Goal: Check status: Check status

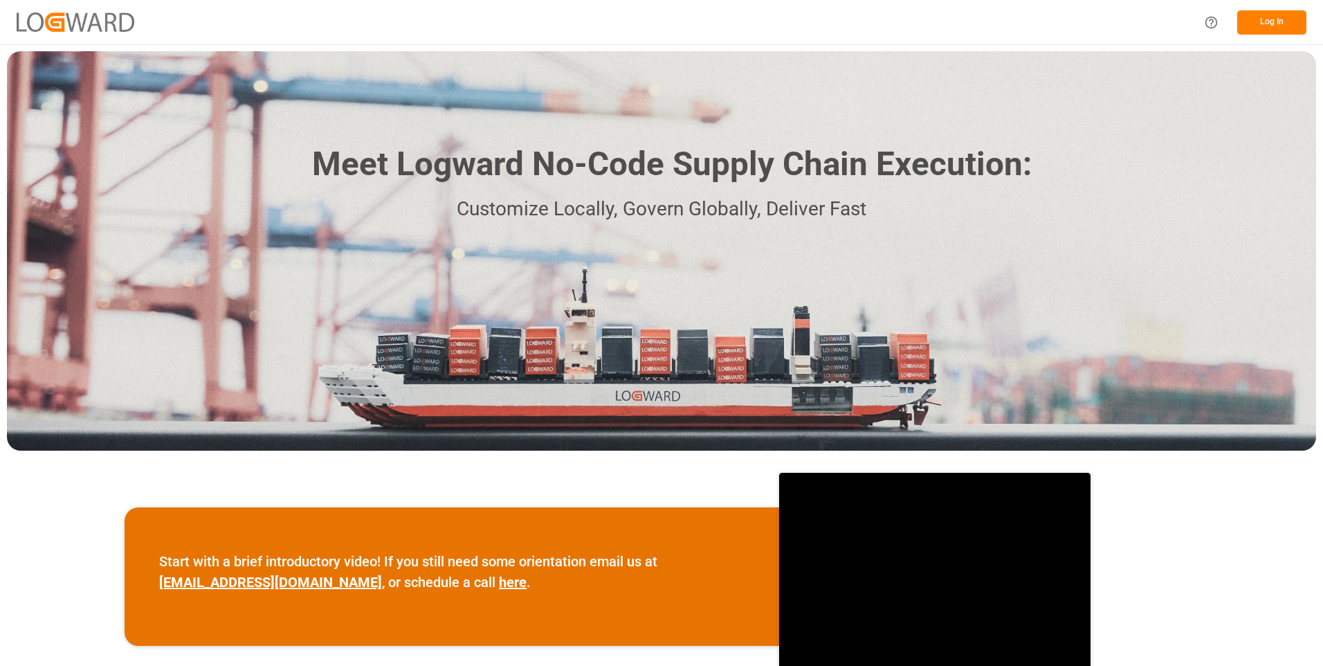
click at [1286, 23] on button "Log In" at bounding box center [1271, 22] width 69 height 24
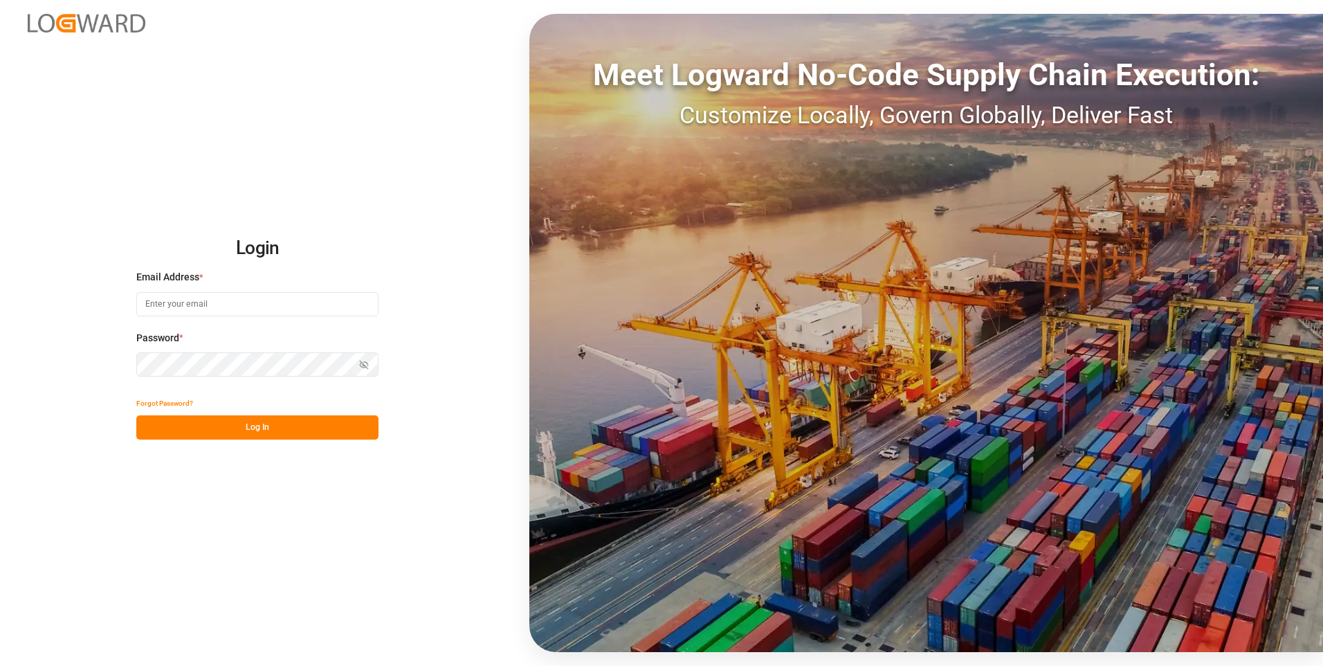
type input "[PERSON_NAME][EMAIL_ADDRESS][DOMAIN_NAME]"
click at [222, 434] on button "Log In" at bounding box center [257, 427] width 242 height 24
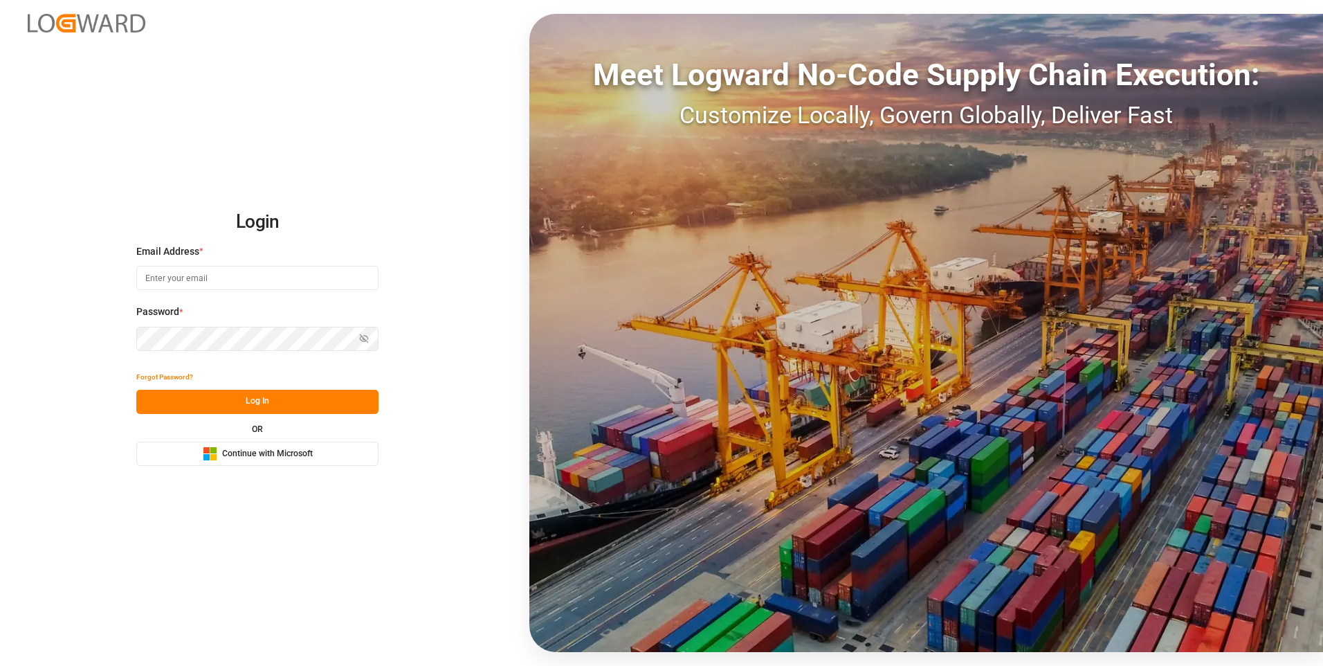
type input "[PERSON_NAME][EMAIL_ADDRESS][DOMAIN_NAME]"
click at [283, 408] on button "Log In" at bounding box center [257, 402] width 242 height 24
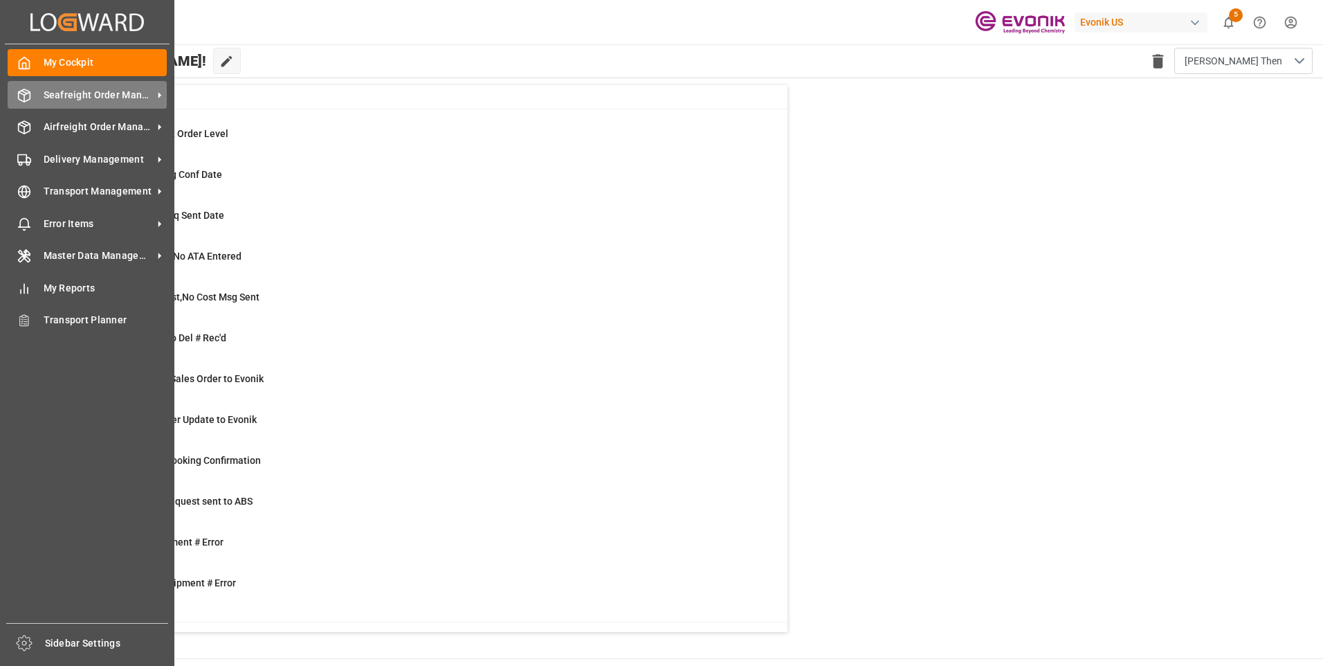
click at [83, 96] on span "Seafreight Order Management" at bounding box center [98, 95] width 109 height 15
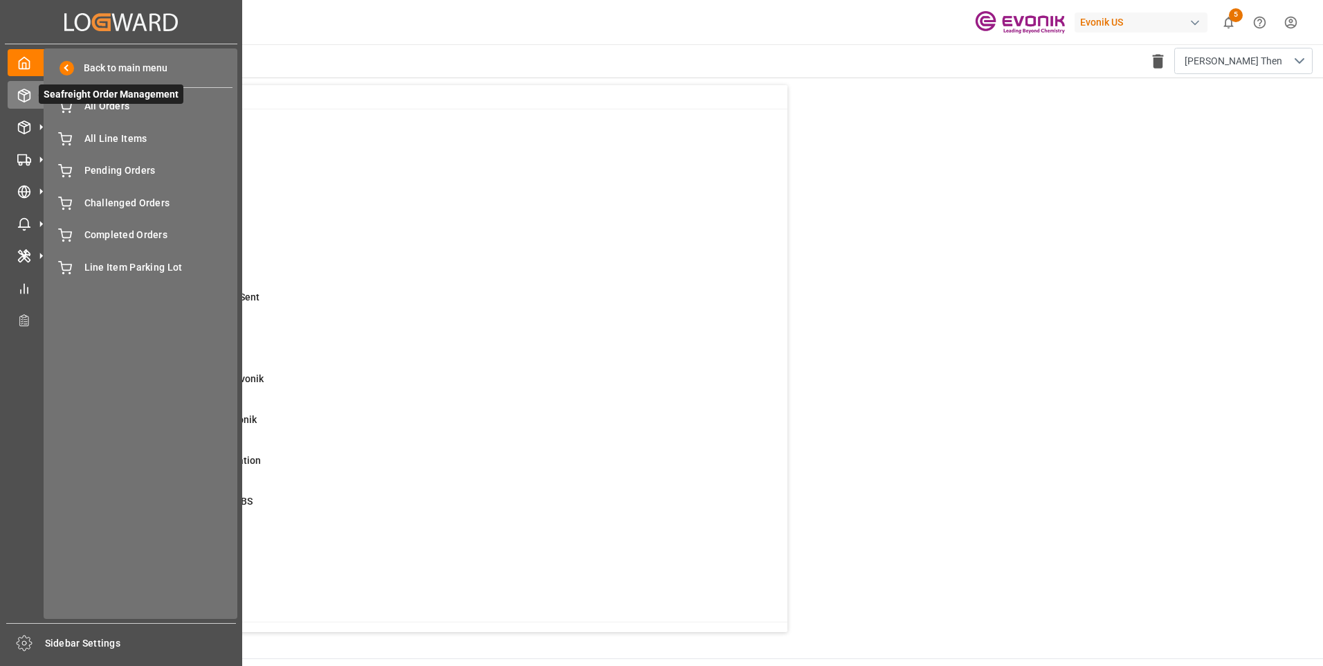
drag, startPoint x: 83, startPoint y: 96, endPoint x: 21, endPoint y: 97, distance: 61.6
click at [21, 97] on icon at bounding box center [24, 96] width 14 height 14
click at [118, 111] on span "All Orders" at bounding box center [158, 106] width 149 height 15
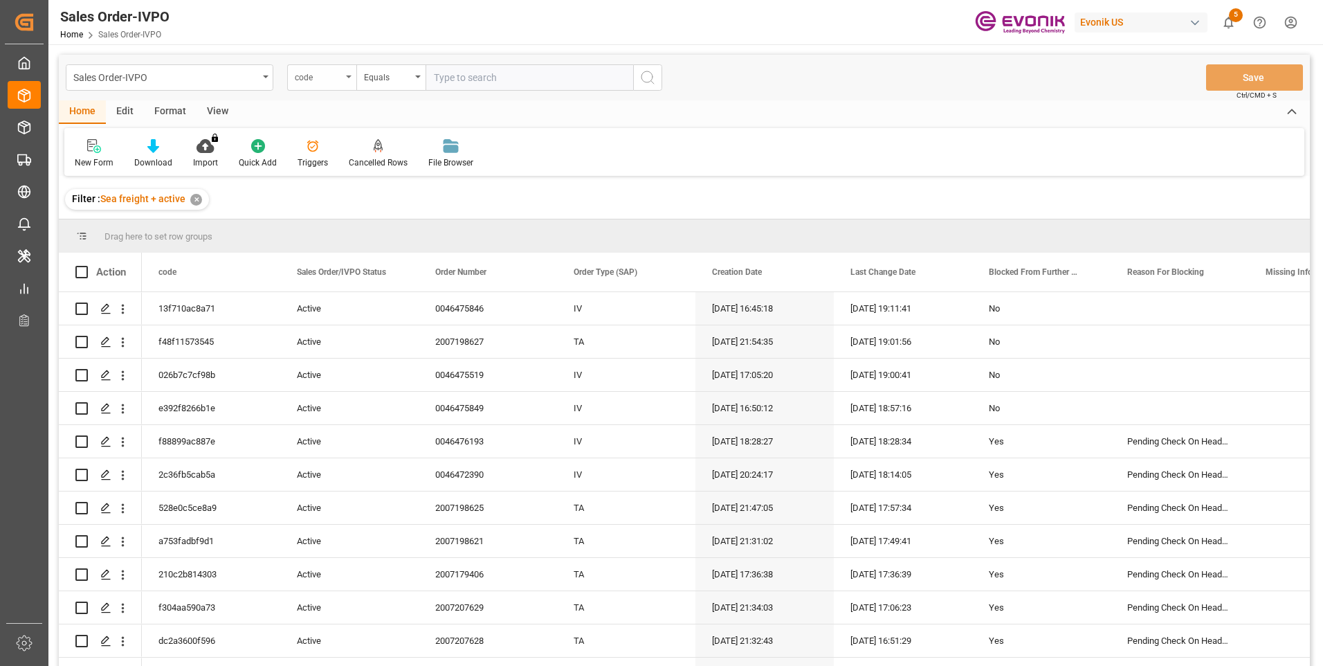
click at [298, 82] on div "code" at bounding box center [318, 76] width 47 height 16
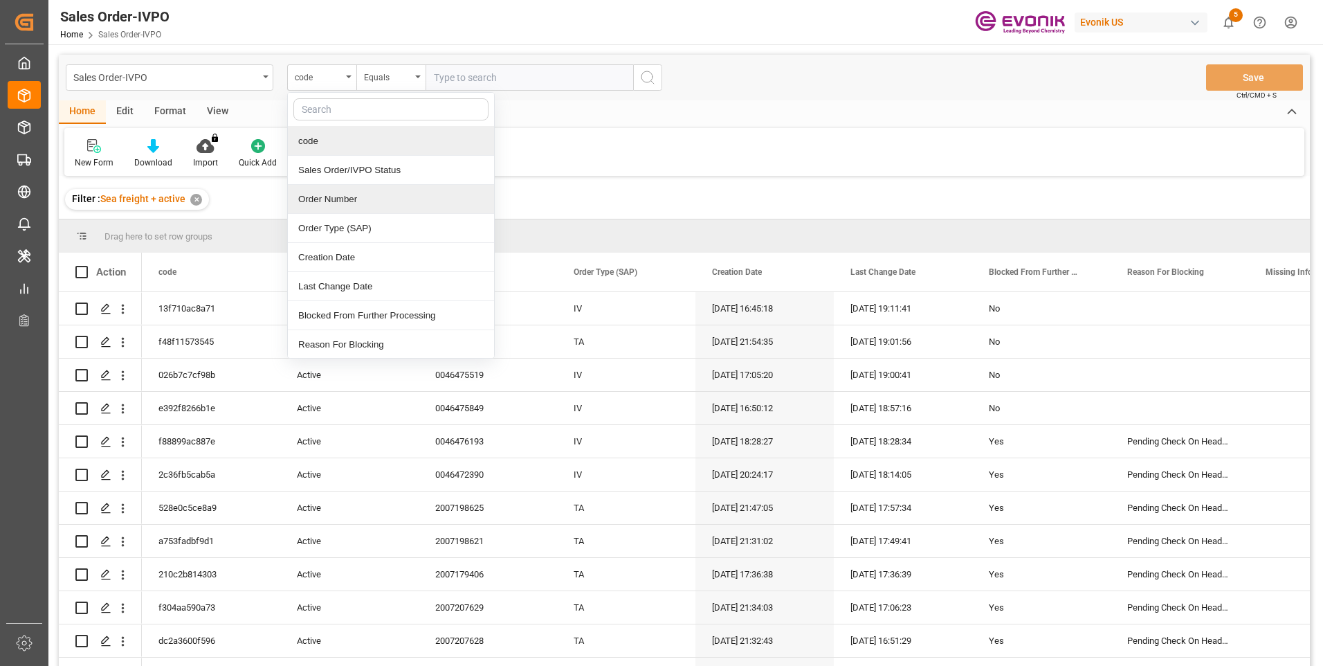
click at [327, 192] on div "Order Number" at bounding box center [391, 199] width 206 height 29
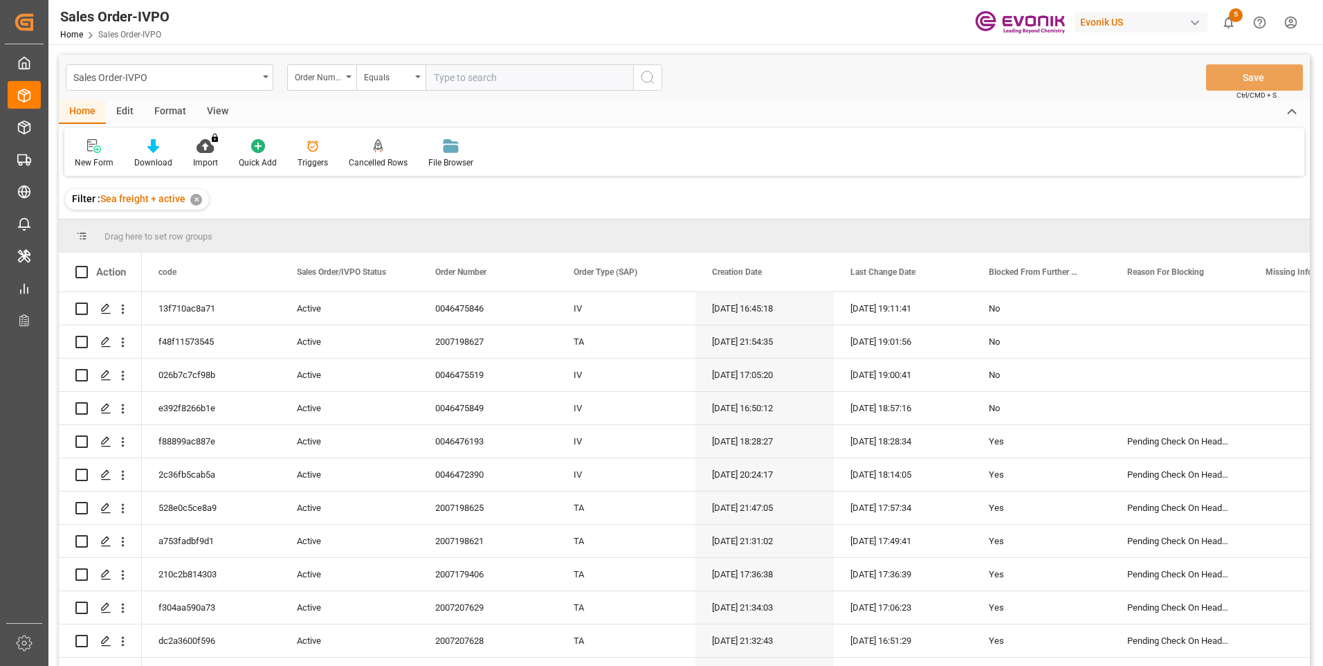
click at [471, 78] on input "text" at bounding box center [530, 77] width 208 height 26
paste input "2007207624"
type input "2007207624"
click at [651, 80] on icon "search button" at bounding box center [647, 77] width 17 height 17
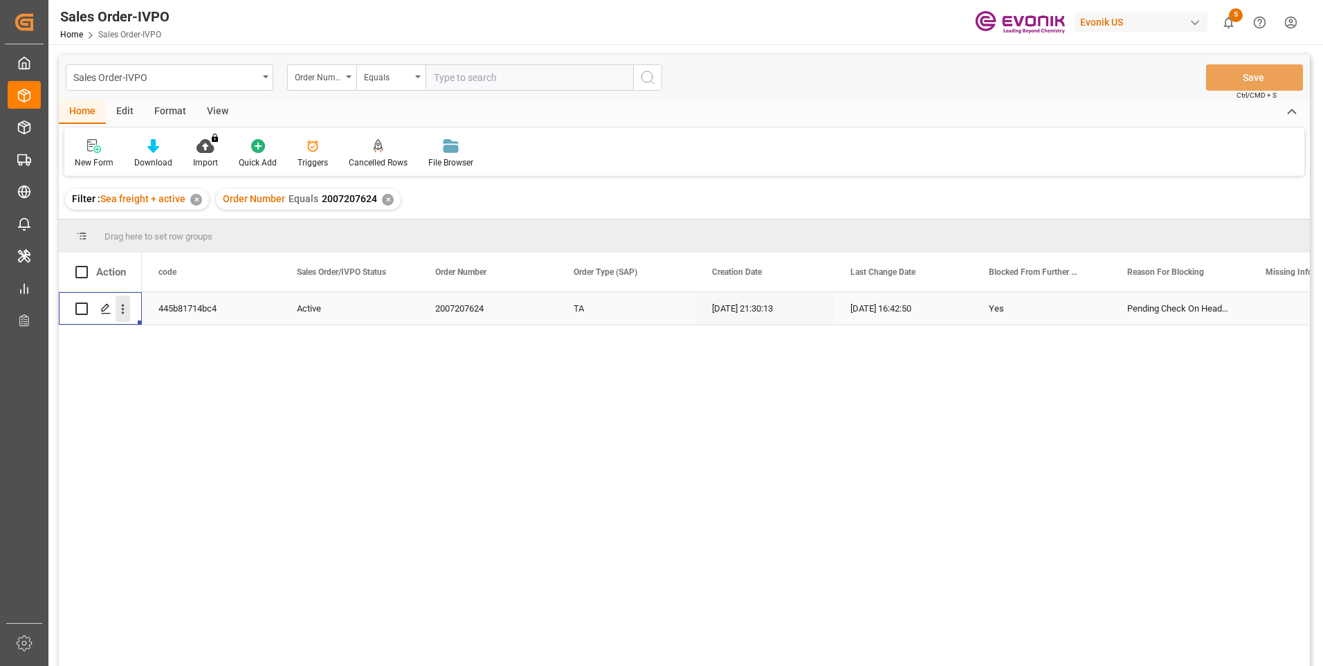
click at [122, 310] on icon "open menu" at bounding box center [123, 309] width 15 height 15
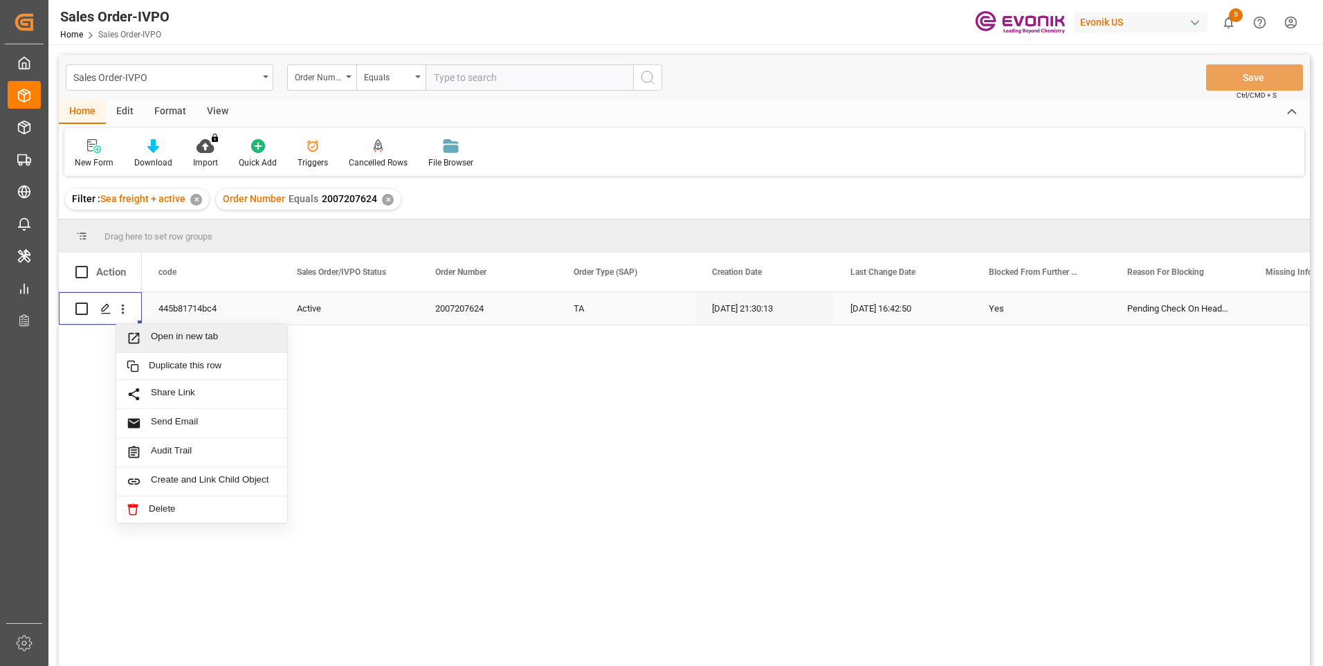
click at [161, 333] on span "Open in new tab" at bounding box center [214, 338] width 126 height 15
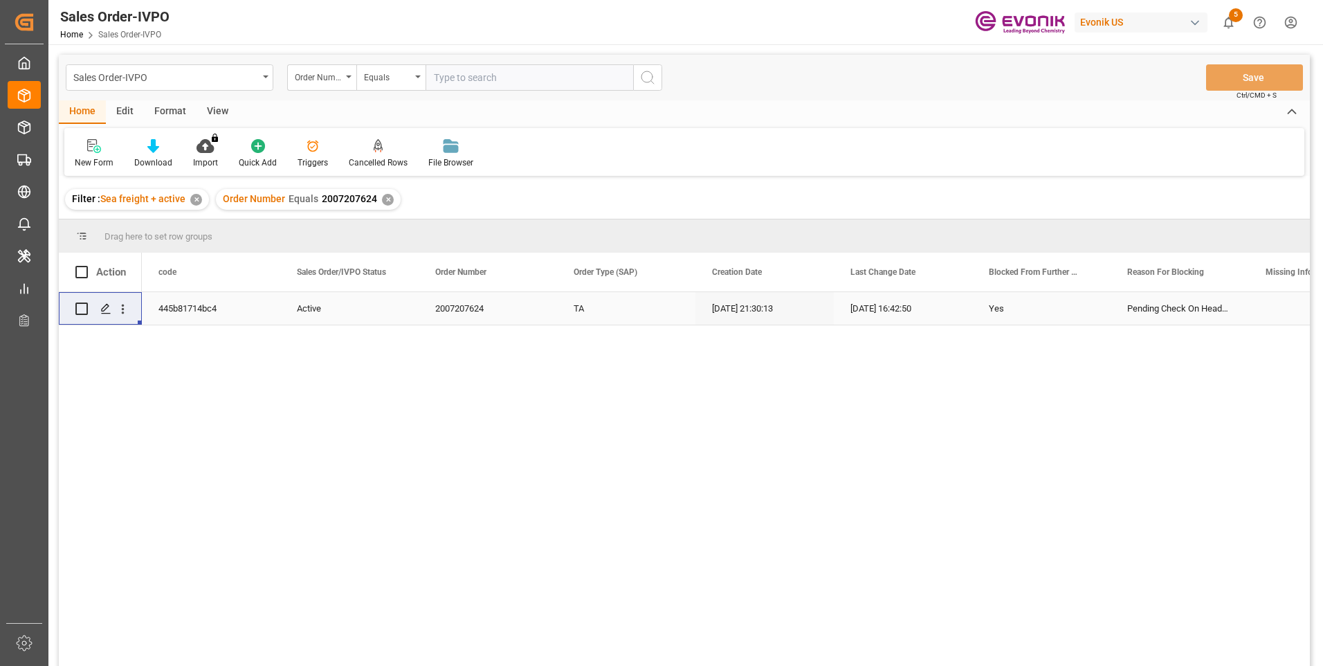
click at [459, 70] on input "text" at bounding box center [530, 77] width 208 height 26
paste input "0046460147"
type input "0046460147"
click at [657, 79] on button "search button" at bounding box center [647, 77] width 29 height 26
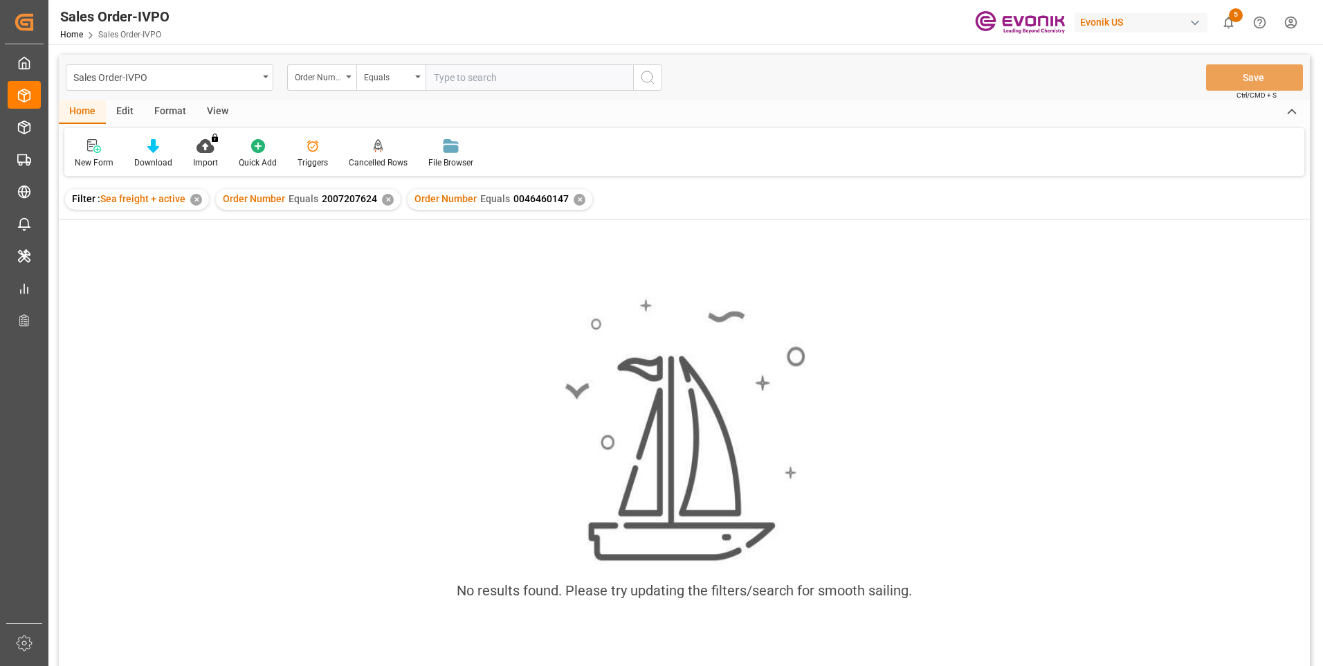
click at [386, 199] on div "✕" at bounding box center [388, 200] width 12 height 12
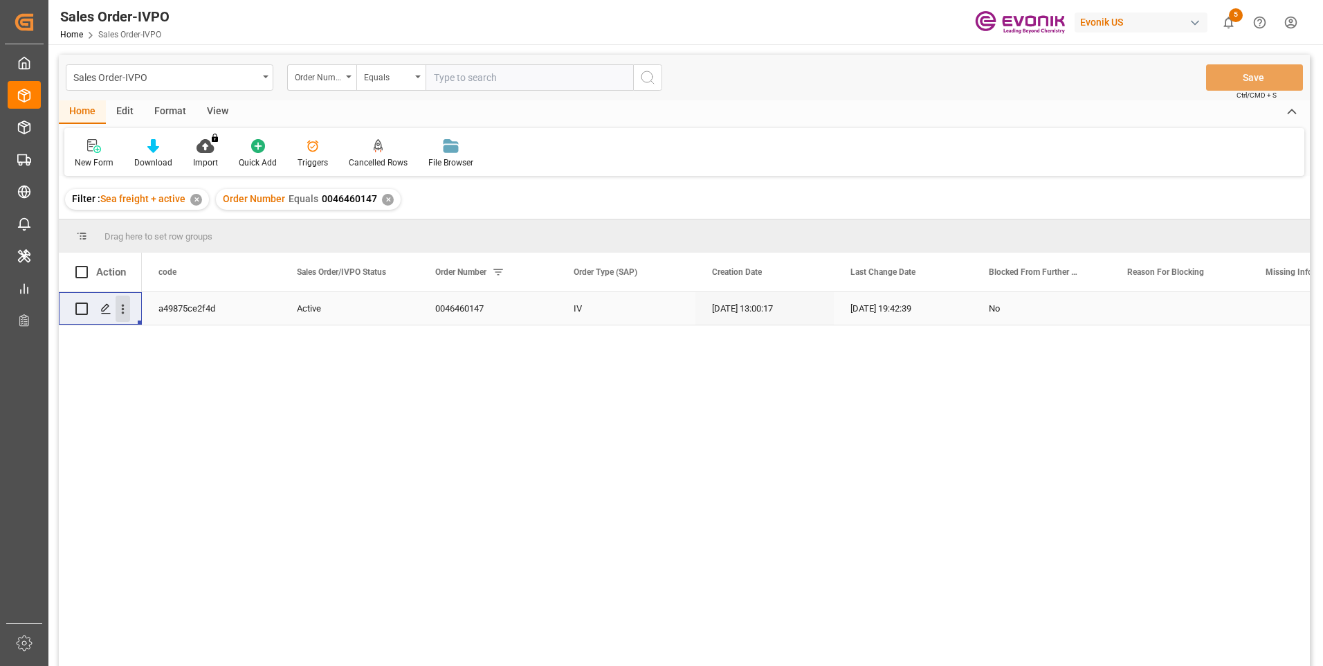
click at [119, 313] on icon "open menu" at bounding box center [123, 309] width 15 height 15
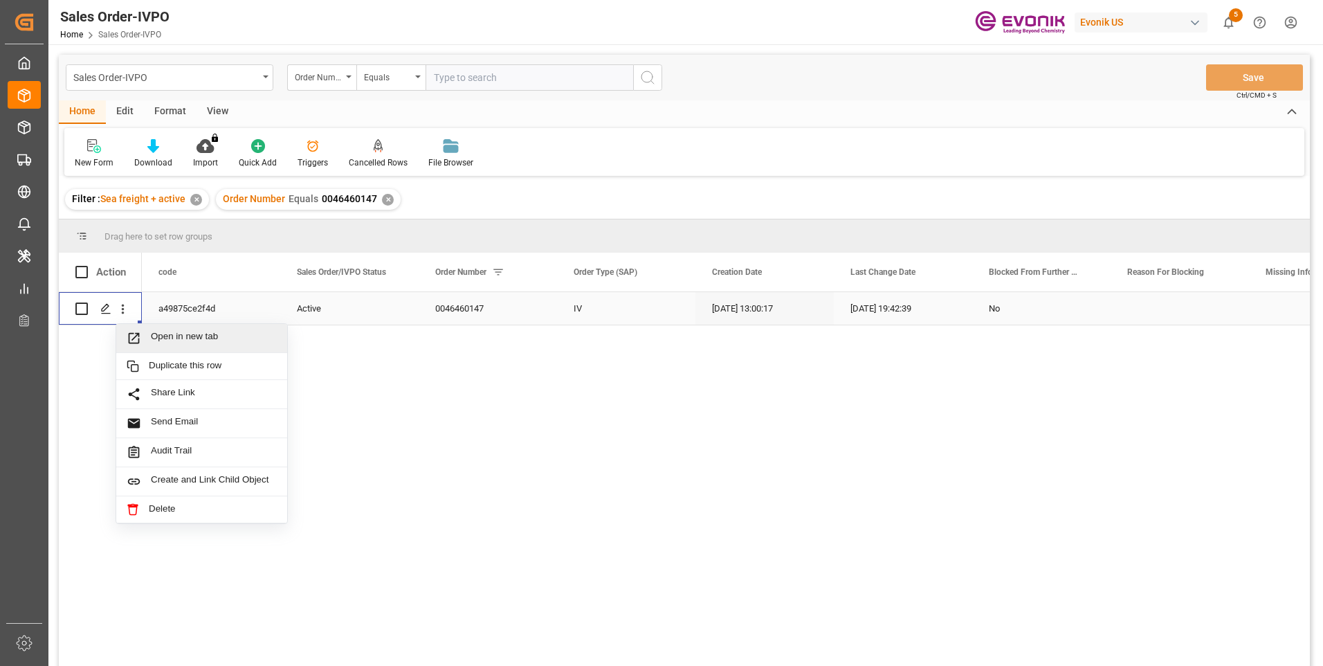
click at [152, 334] on span "Open in new tab" at bounding box center [214, 338] width 126 height 15
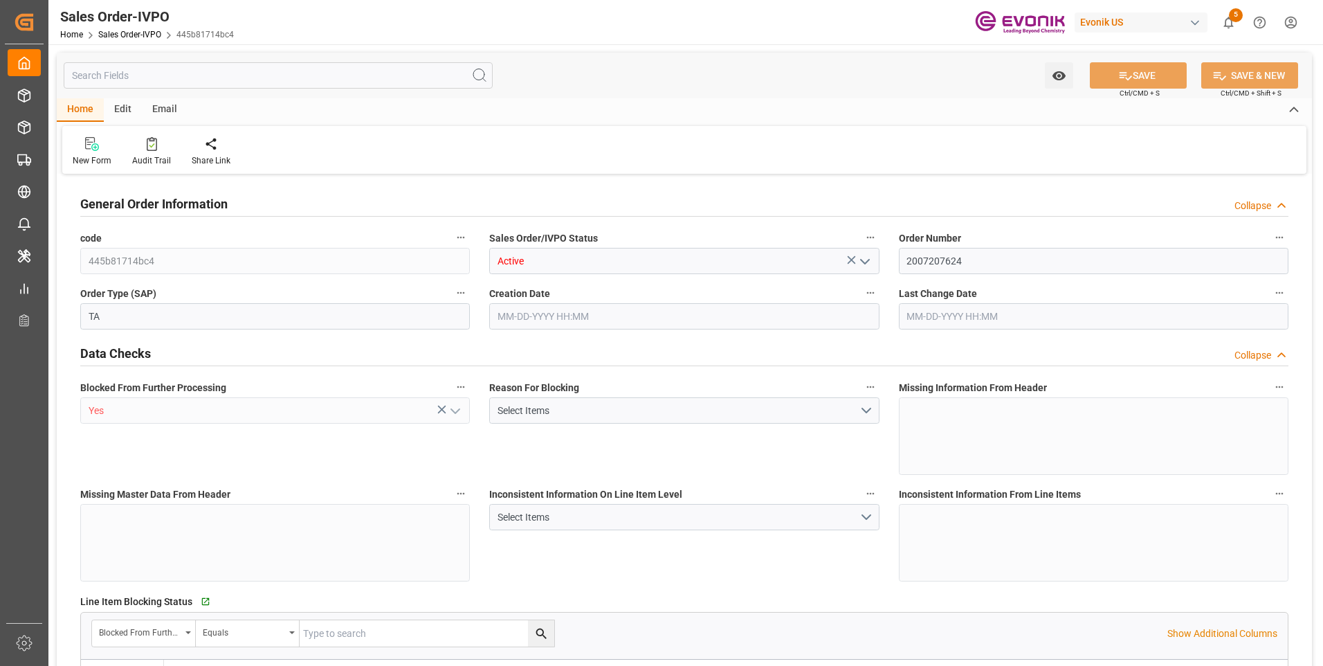
type input "GTSTC"
type input "0"
type input "1"
type input "2"
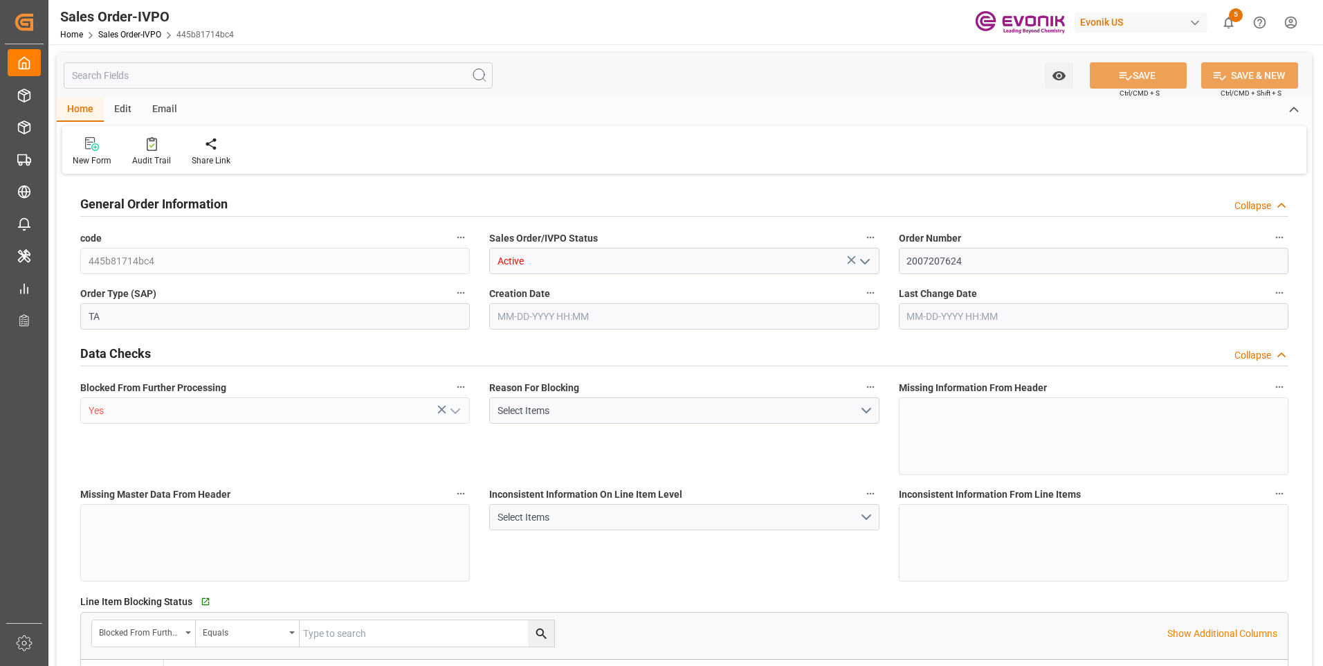
type input "9479.04"
type input "91.7876"
type input "19000"
type input "60"
type input "09-30-2025 21:30"
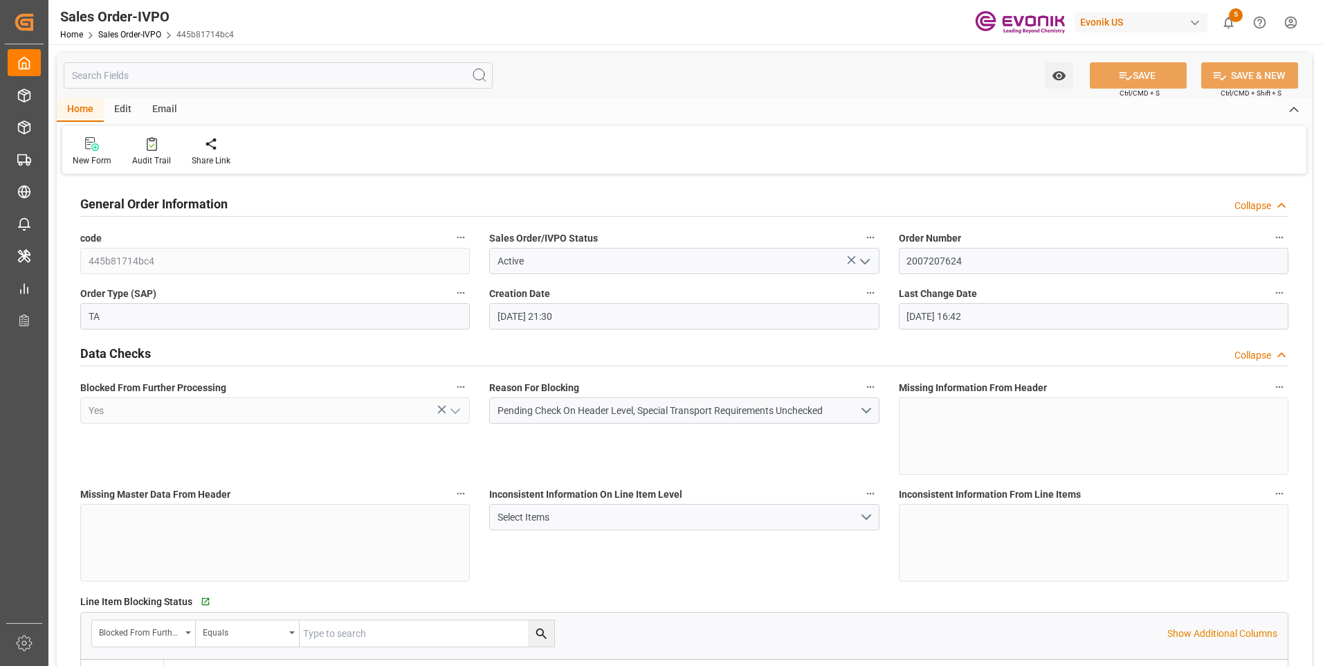
type input "10-03-2025 16:42"
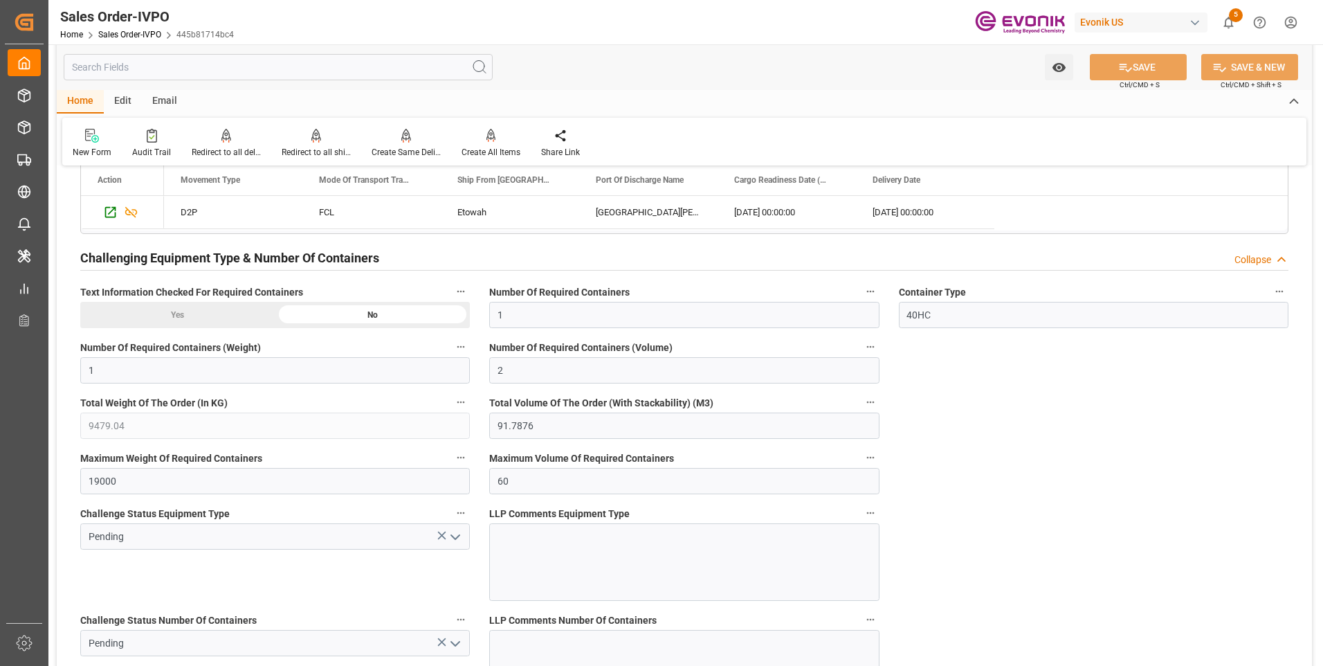
scroll to position [2215, 0]
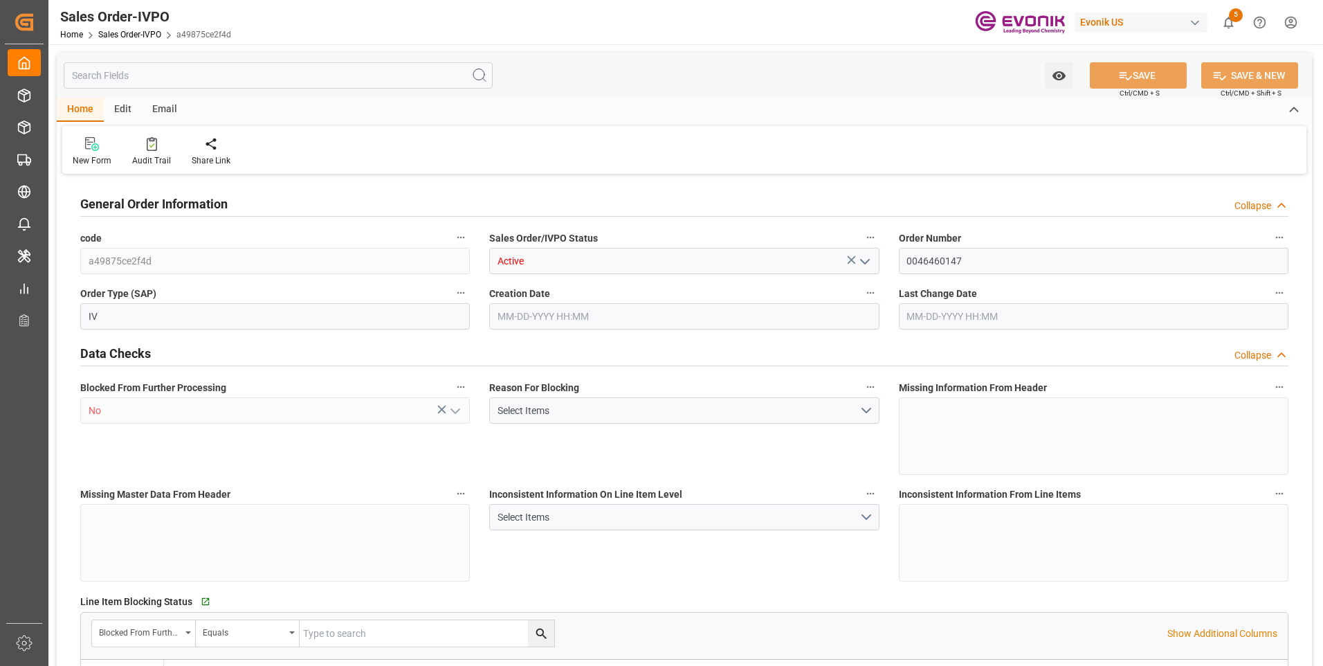
type input "THBKK"
type input "0"
type input "1"
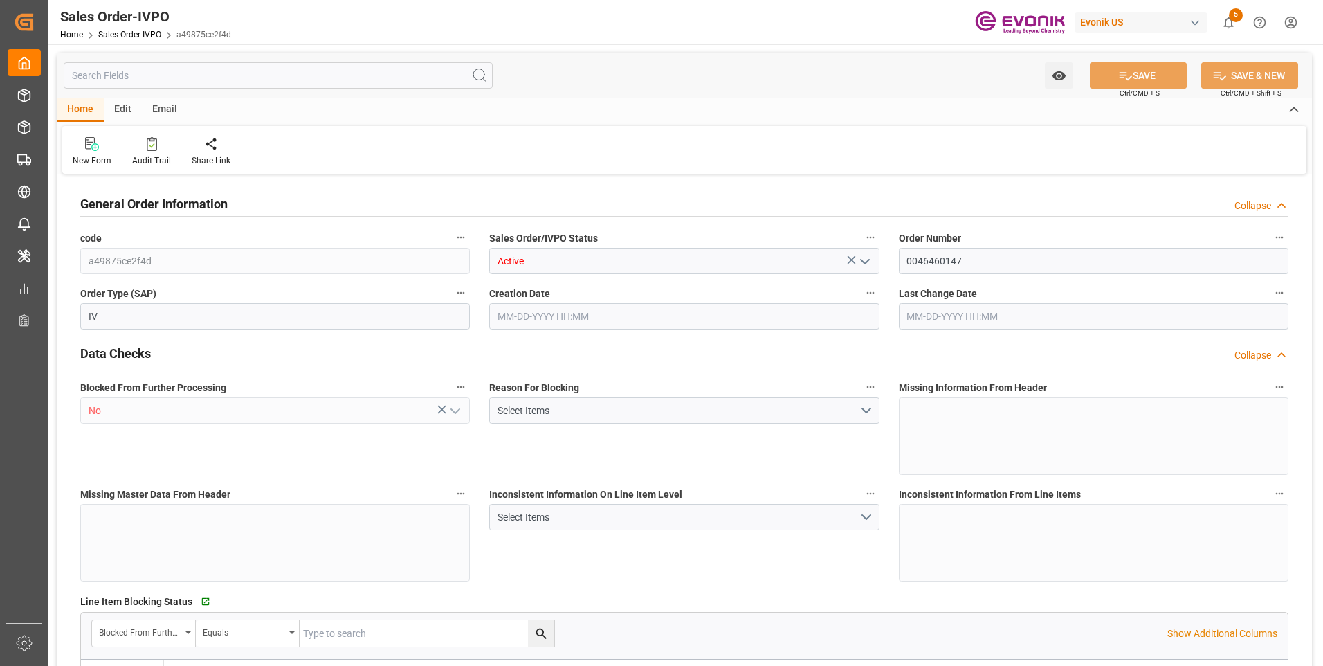
type input "8520"
type input "11.232"
type input "17000"
type input "30"
type input "06-20-2025 13:00"
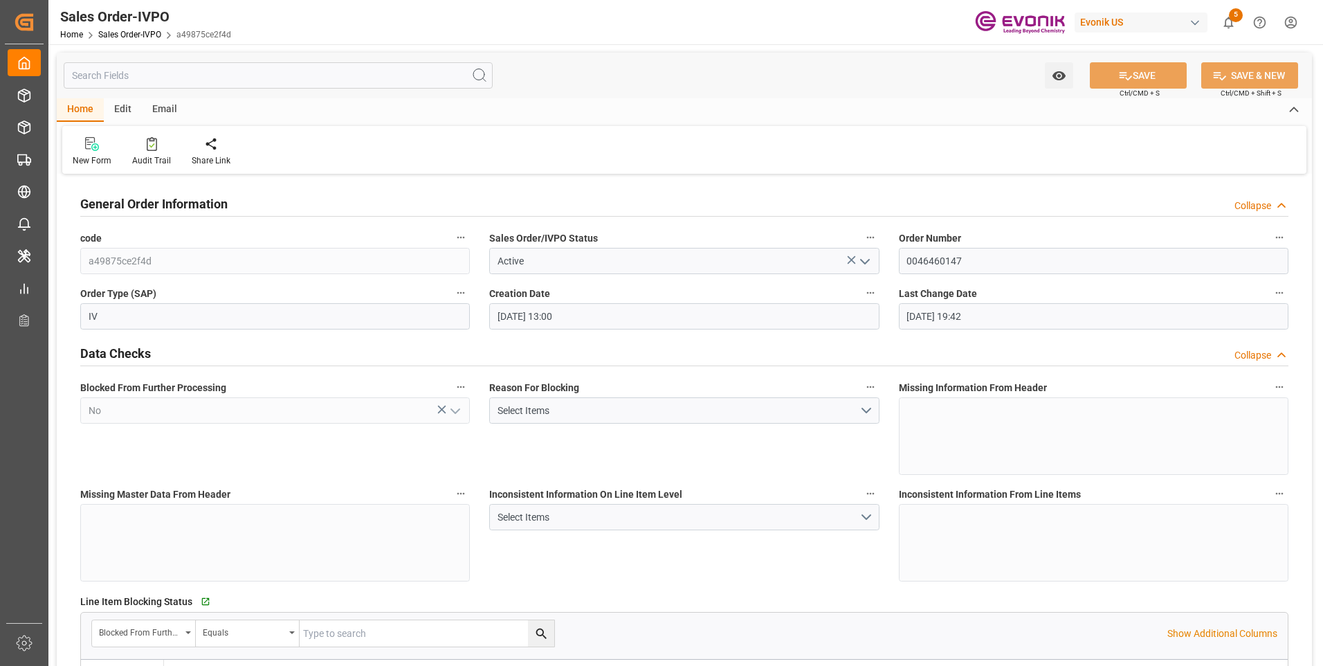
type input "10-02-2025 19:42"
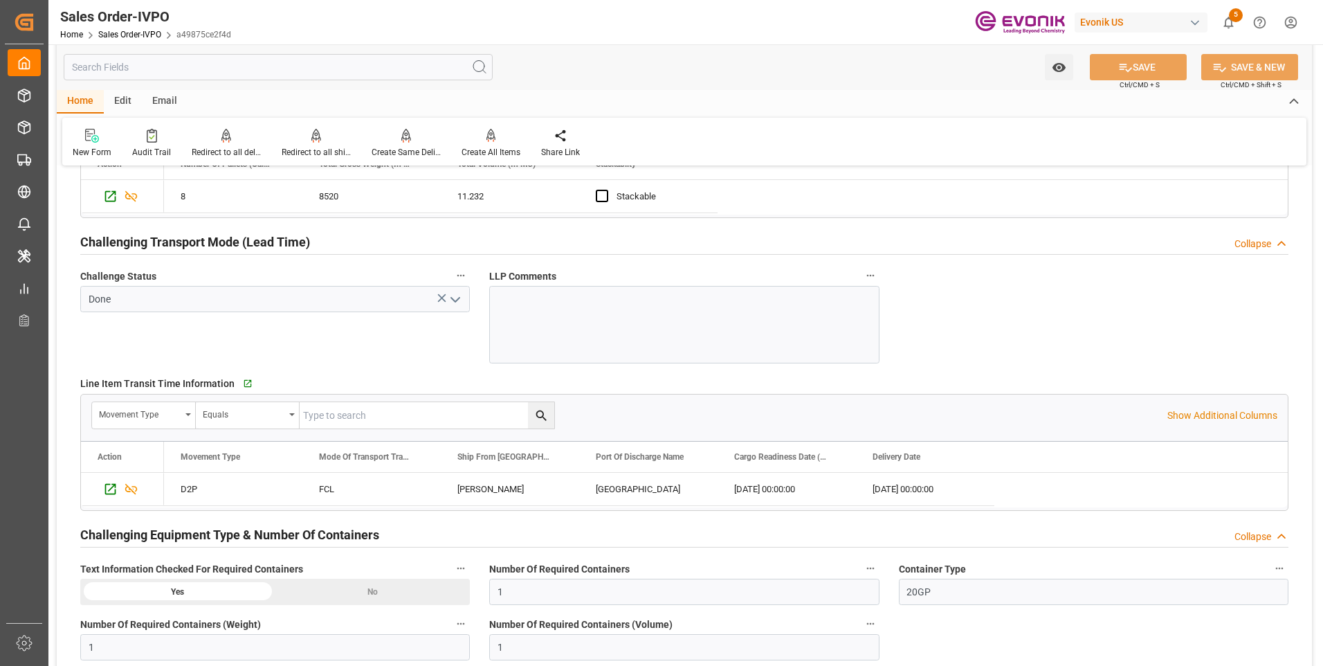
scroll to position [2422, 0]
